Goal: Task Accomplishment & Management: Manage account settings

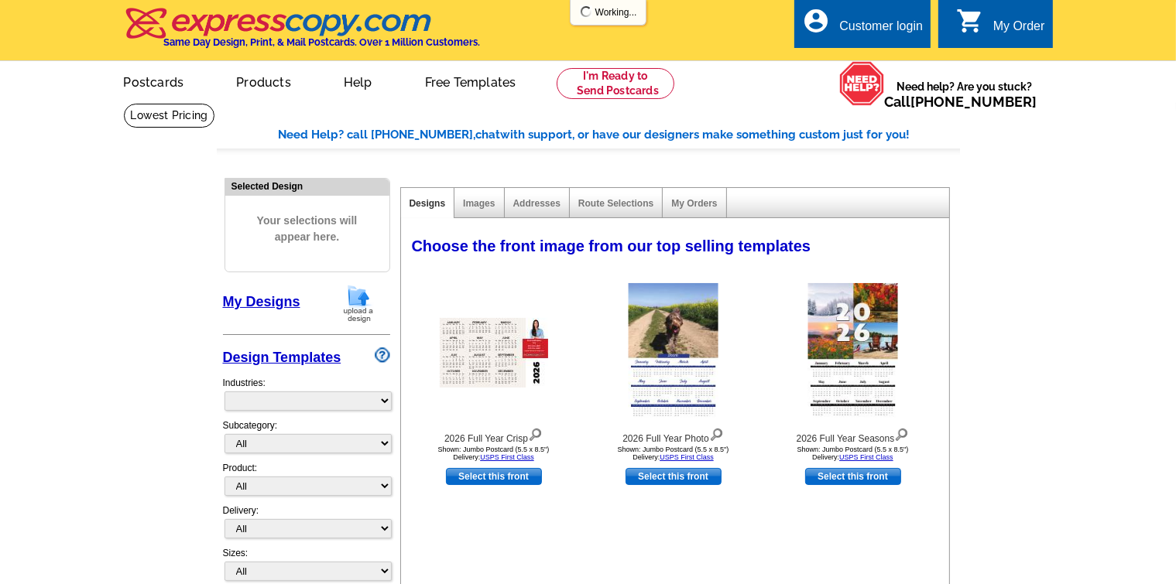
select select "971"
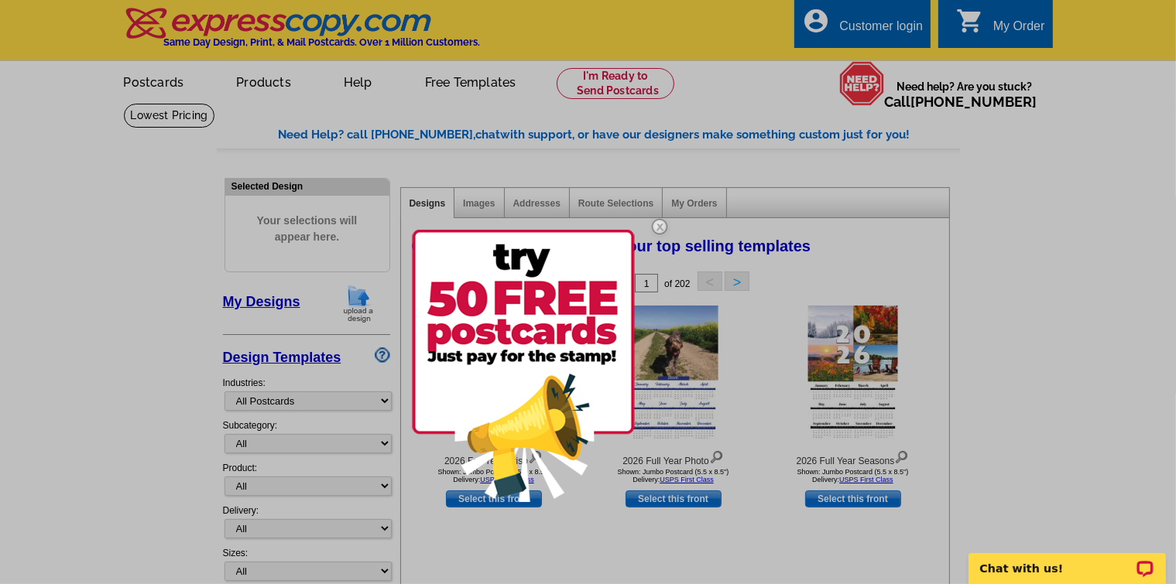
click at [1008, 29] on div at bounding box center [588, 292] width 1176 height 584
click at [886, 26] on div at bounding box center [588, 292] width 1176 height 584
click at [662, 227] on img at bounding box center [659, 226] width 45 height 45
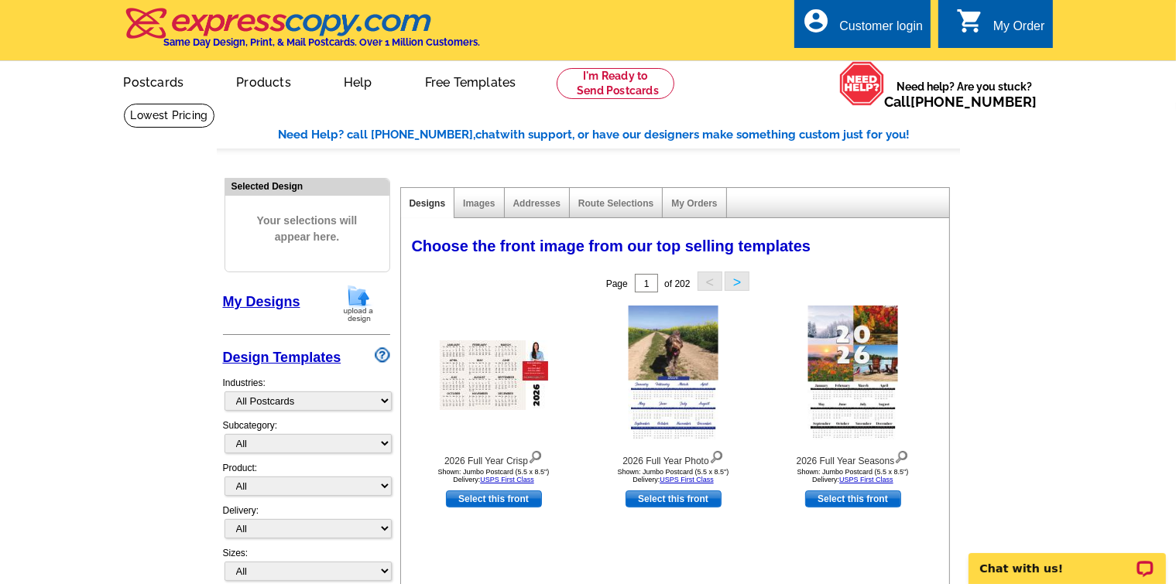
click at [873, 32] on div "Customer login" at bounding box center [881, 30] width 84 height 22
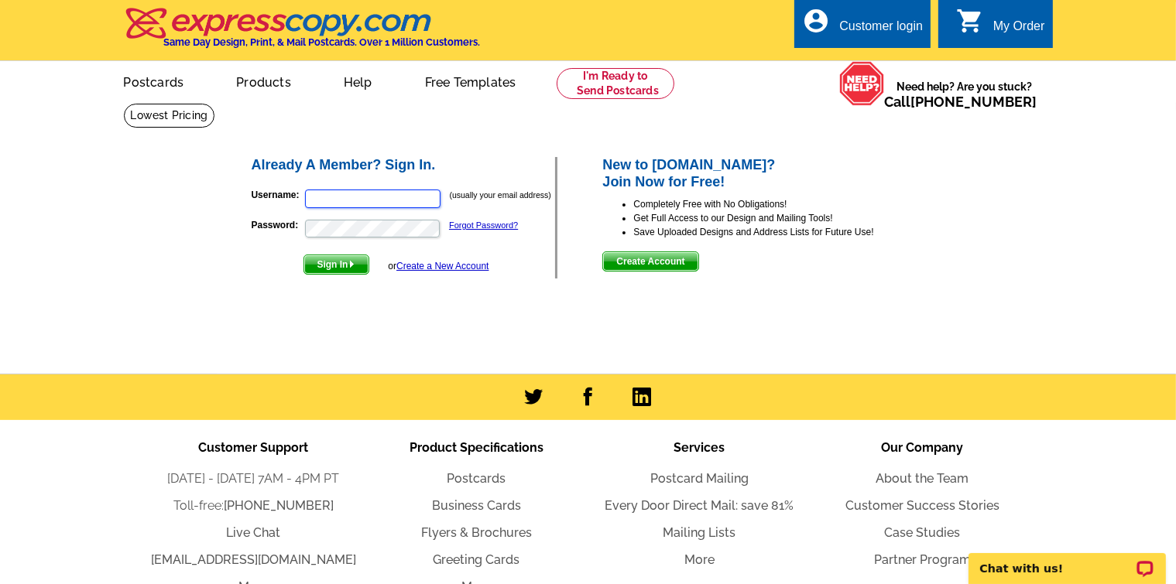
click at [324, 190] on input "Username:" at bounding box center [372, 199] width 135 height 19
type input "joliver@consolidated.net"
click at [346, 264] on span "Sign In" at bounding box center [336, 264] width 64 height 19
